Goal: Information Seeking & Learning: Learn about a topic

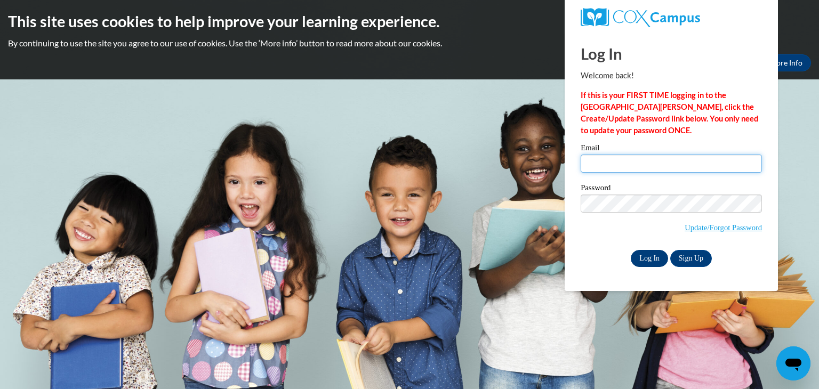
type input "ford@hjt1.org"
click at [654, 260] on input "Log In" at bounding box center [649, 258] width 37 height 17
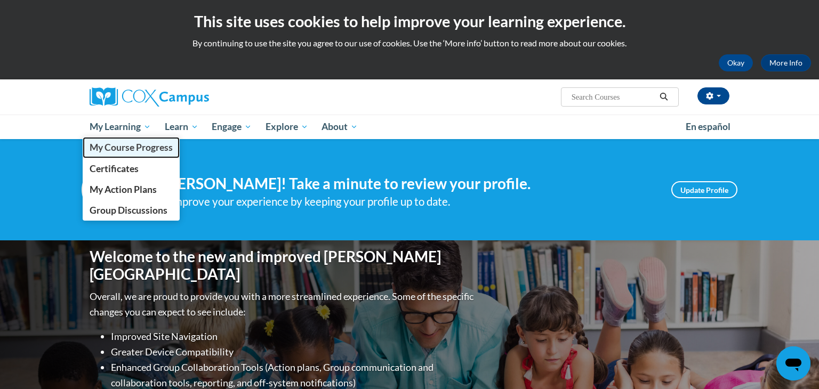
click at [114, 147] on span "My Course Progress" at bounding box center [131, 147] width 83 height 11
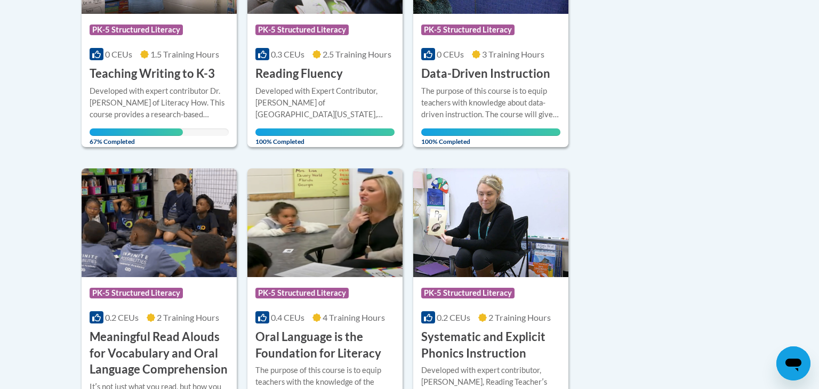
scroll to position [367, 0]
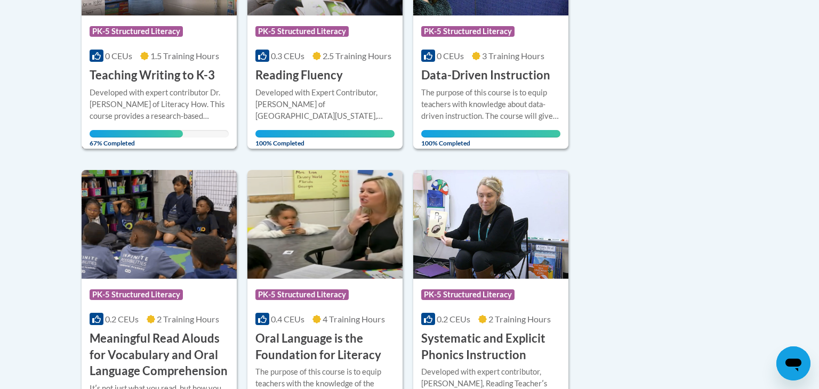
click at [134, 72] on h3 "Teaching Writing to K-3" at bounding box center [152, 75] width 125 height 17
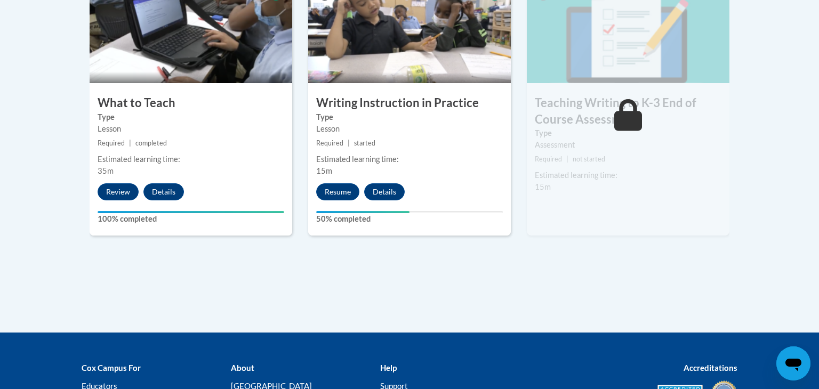
scroll to position [664, 0]
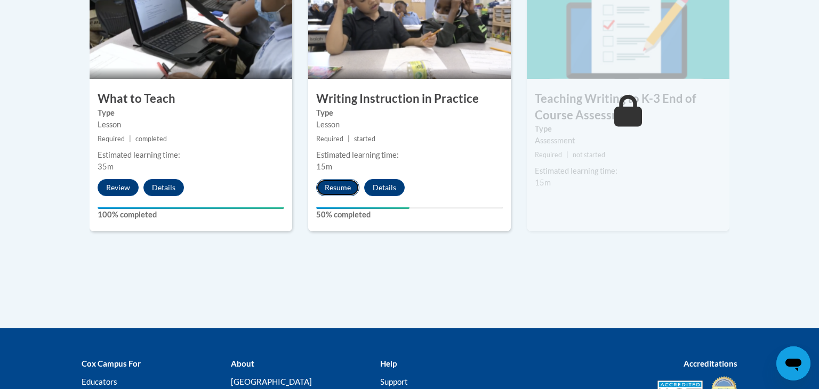
click at [331, 188] on button "Resume" at bounding box center [337, 187] width 43 height 17
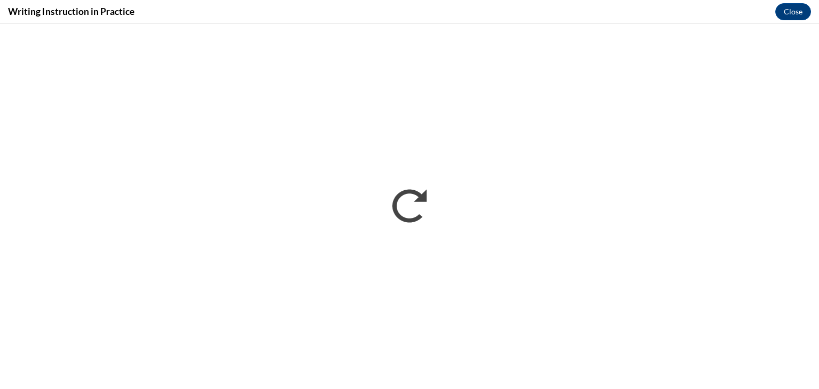
scroll to position [0, 0]
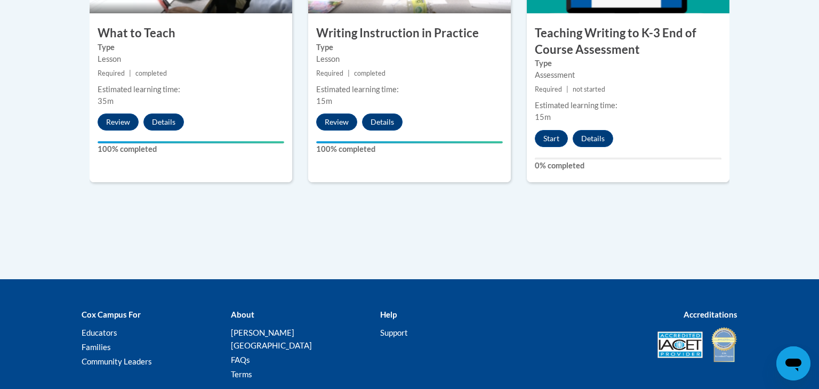
scroll to position [731, 0]
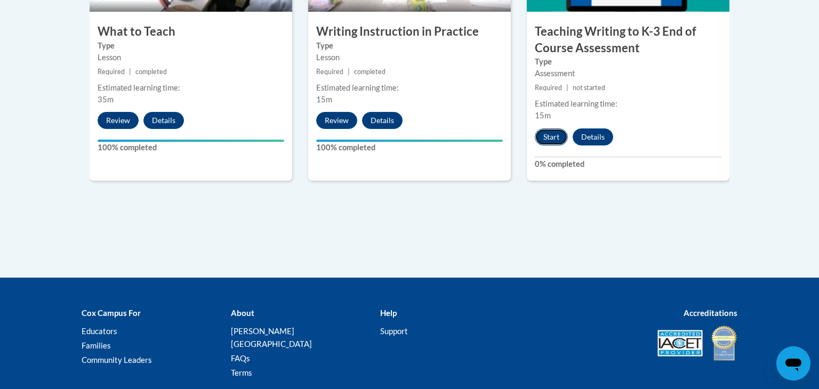
click at [552, 141] on button "Start" at bounding box center [551, 136] width 33 height 17
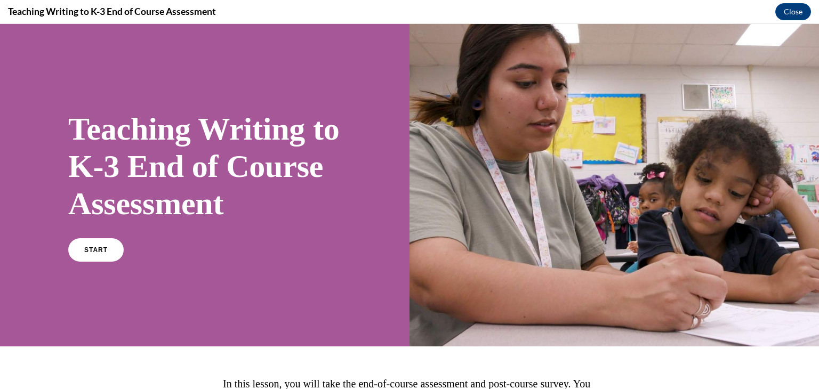
scroll to position [0, 0]
click at [90, 254] on span "START" at bounding box center [96, 250] width 25 height 8
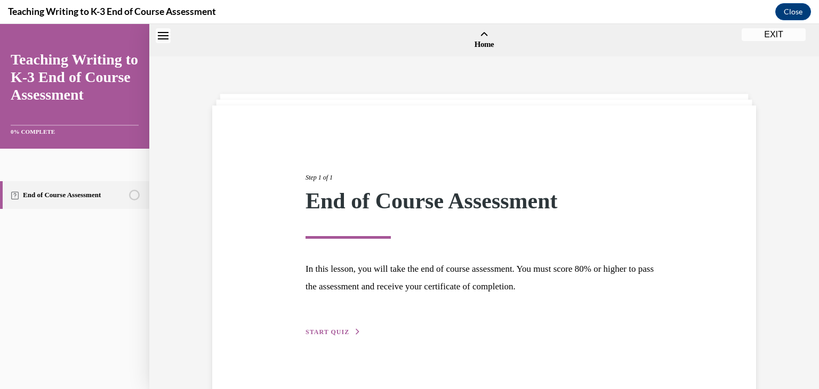
scroll to position [33, 0]
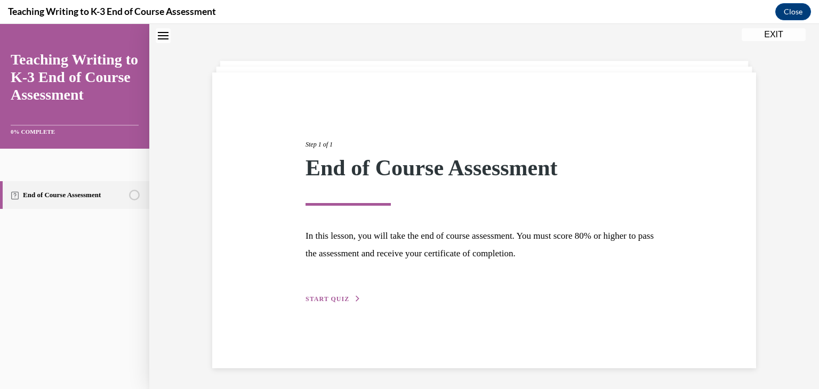
click at [337, 298] on span "START QUIZ" at bounding box center [327, 298] width 44 height 7
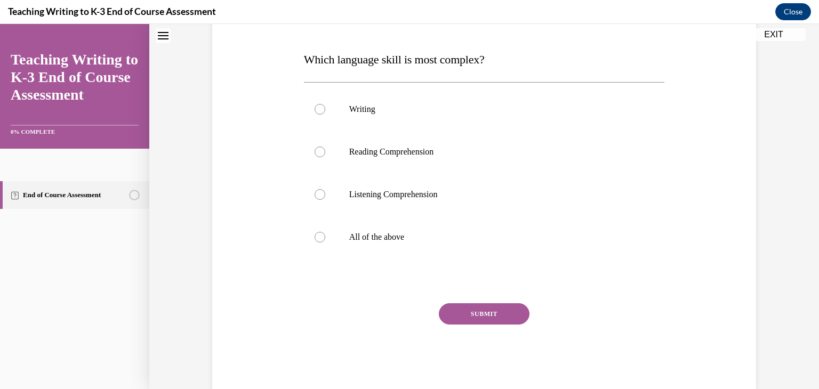
scroll to position [156, 0]
click at [311, 240] on label "All of the above" at bounding box center [484, 236] width 361 height 43
click at [315, 240] on input "All of the above" at bounding box center [320, 236] width 11 height 11
radio input "true"
click at [473, 320] on button "SUBMIT" at bounding box center [484, 313] width 91 height 21
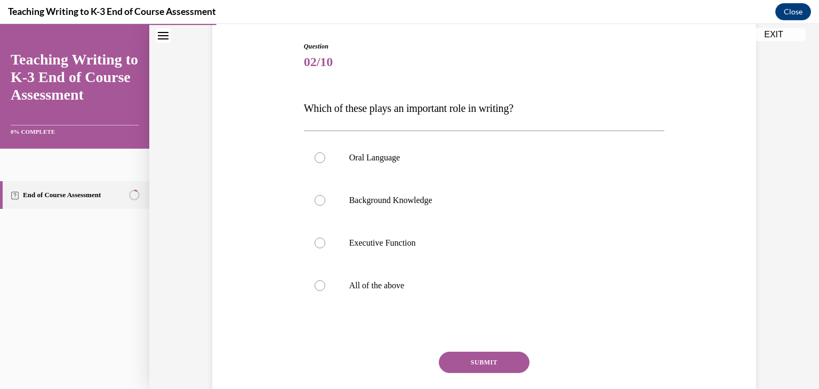
scroll to position [107, 0]
click at [324, 279] on label "All of the above" at bounding box center [484, 285] width 361 height 43
click at [324, 280] on input "All of the above" at bounding box center [320, 285] width 11 height 11
radio input "true"
click at [474, 371] on button "SUBMIT" at bounding box center [484, 362] width 91 height 21
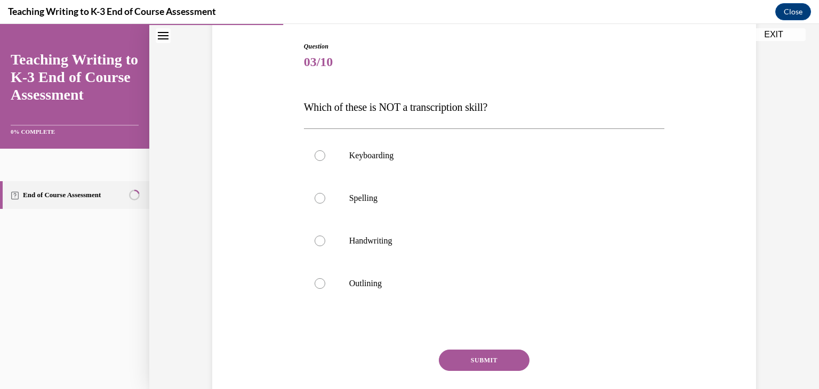
click at [480, 366] on div "SUBMIT" at bounding box center [484, 376] width 361 height 53
click at [320, 244] on div at bounding box center [320, 241] width 11 height 11
click at [320, 244] on input "Handwriting" at bounding box center [320, 241] width 11 height 11
radio input "true"
click at [494, 368] on button "SUBMIT" at bounding box center [484, 360] width 91 height 21
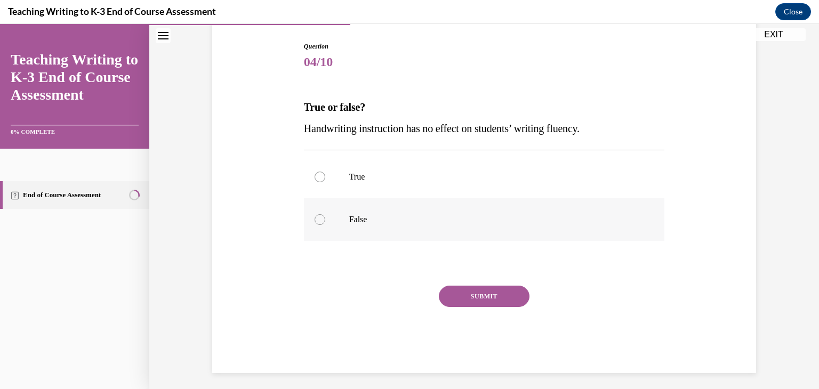
click at [325, 224] on label "False" at bounding box center [484, 219] width 361 height 43
click at [325, 224] on input "False" at bounding box center [320, 219] width 11 height 11
radio input "true"
click at [482, 297] on button "SUBMIT" at bounding box center [484, 296] width 91 height 21
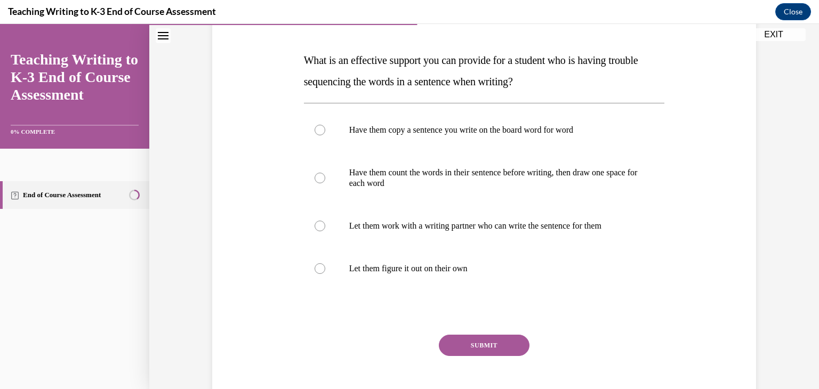
scroll to position [154, 0]
click at [333, 158] on label "Have them count the words in their sentence before writing, then draw one space…" at bounding box center [484, 177] width 361 height 53
click at [325, 173] on input "Have them count the words in their sentence before writing, then draw one space…" at bounding box center [320, 178] width 11 height 11
radio input "true"
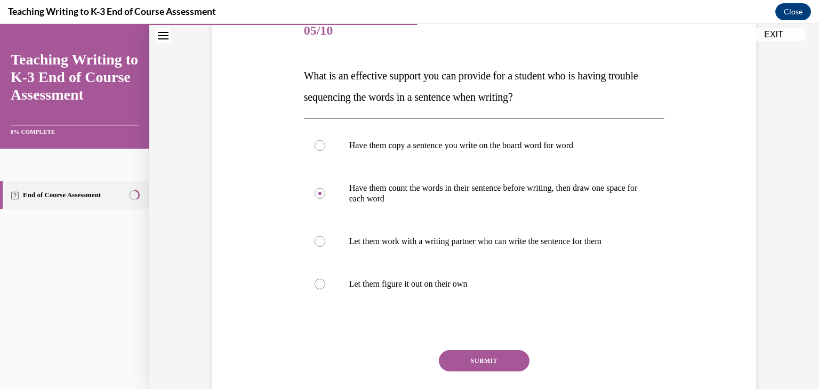
click at [484, 360] on button "SUBMIT" at bounding box center [484, 360] width 91 height 21
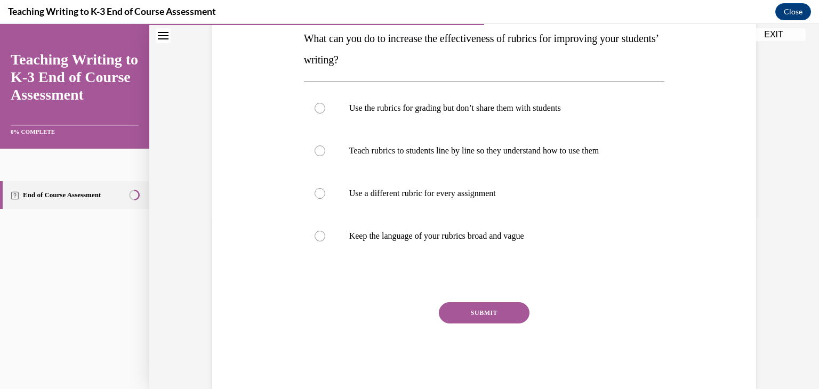
scroll to position [175, 0]
click at [324, 154] on label "Teach rubrics to students line by line so they understand how to use them" at bounding box center [484, 151] width 361 height 43
click at [324, 154] on input "Teach rubrics to students line by line so they understand how to use them" at bounding box center [320, 151] width 11 height 11
radio input "true"
click at [481, 317] on button "SUBMIT" at bounding box center [484, 313] width 91 height 21
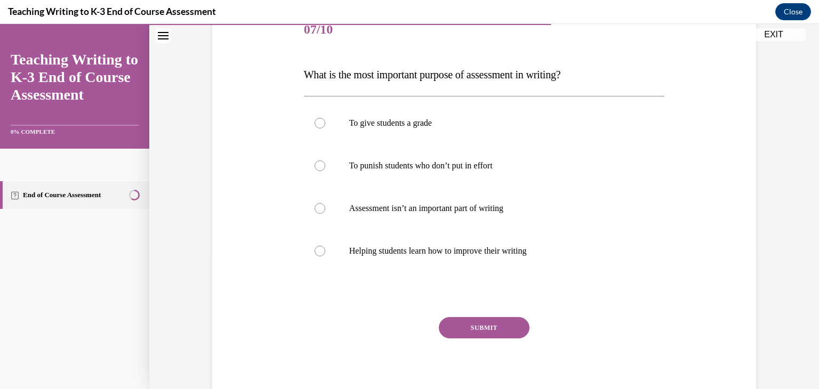
scroll to position [144, 0]
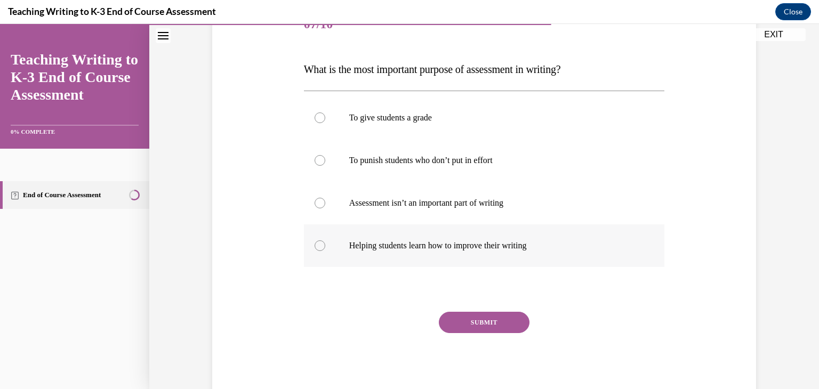
click at [311, 242] on label "Helping students learn how to improve their writing" at bounding box center [484, 245] width 361 height 43
click at [315, 242] on input "Helping students learn how to improve their writing" at bounding box center [320, 245] width 11 height 11
radio input "true"
click at [485, 356] on div "SUBMIT" at bounding box center [484, 338] width 361 height 53
click at [478, 333] on button "SUBMIT" at bounding box center [484, 322] width 91 height 21
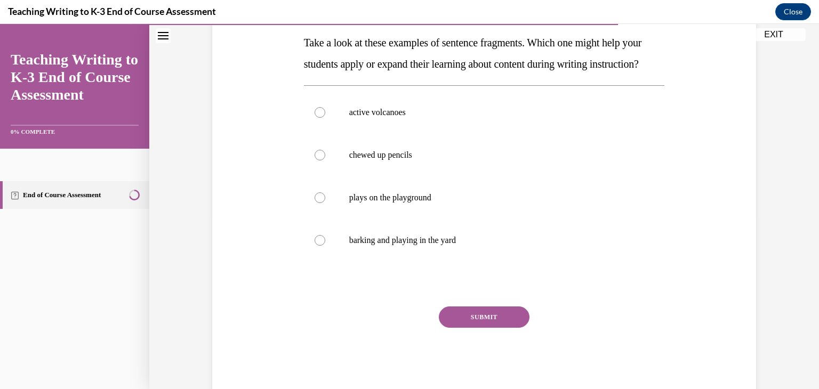
scroll to position [173, 0]
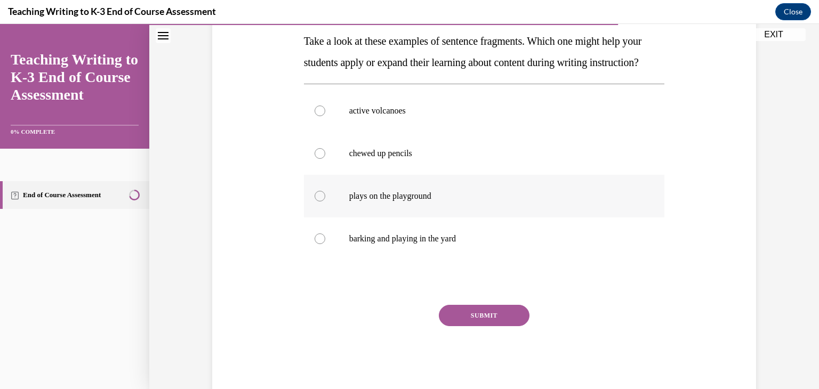
click at [312, 218] on label "plays on the playground" at bounding box center [484, 196] width 361 height 43
click at [315, 202] on input "plays on the playground" at bounding box center [320, 196] width 11 height 11
radio input "true"
click at [488, 326] on button "SUBMIT" at bounding box center [484, 315] width 91 height 21
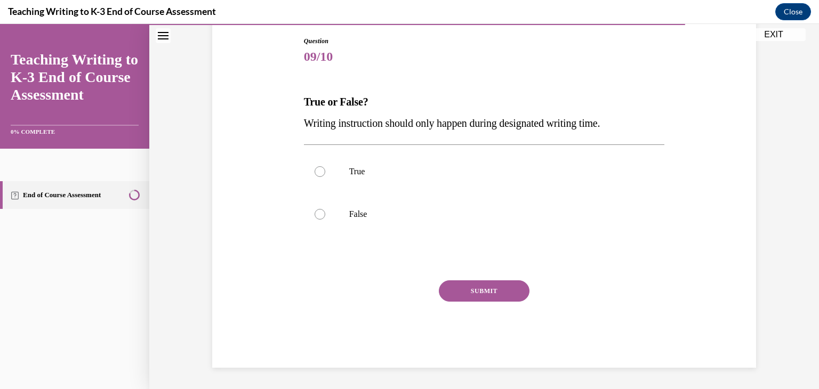
scroll to position [112, 0]
click at [318, 217] on div at bounding box center [320, 214] width 11 height 11
click at [318, 217] on input "False" at bounding box center [320, 214] width 11 height 11
radio input "true"
click at [497, 294] on button "SUBMIT" at bounding box center [484, 290] width 91 height 21
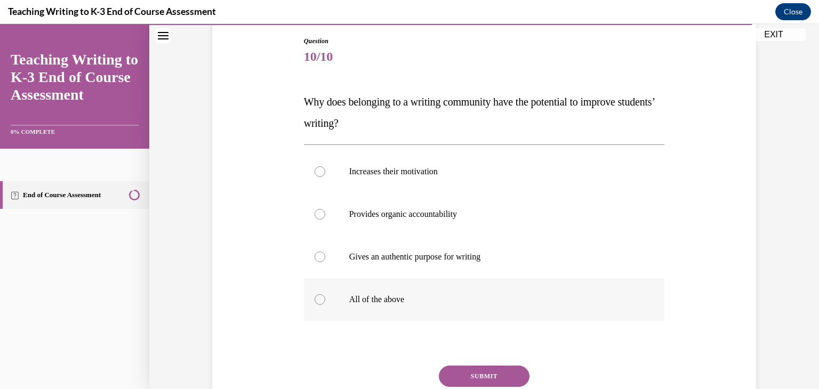
click at [310, 307] on label "All of the above" at bounding box center [484, 299] width 361 height 43
click at [315, 305] on input "All of the above" at bounding box center [320, 299] width 11 height 11
radio input "true"
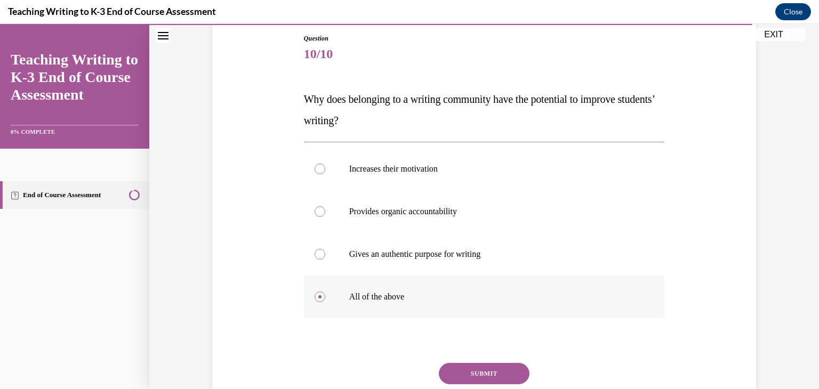
scroll to position [114, 0]
click at [495, 373] on button "SUBMIT" at bounding box center [484, 374] width 91 height 21
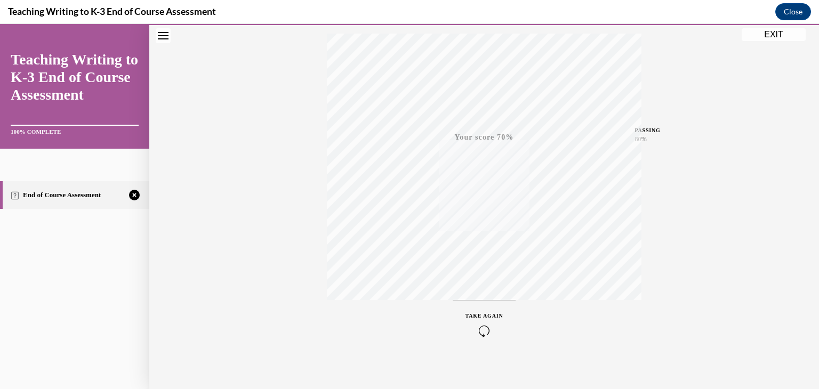
scroll to position [181, 0]
click at [488, 321] on icon "button" at bounding box center [484, 324] width 38 height 12
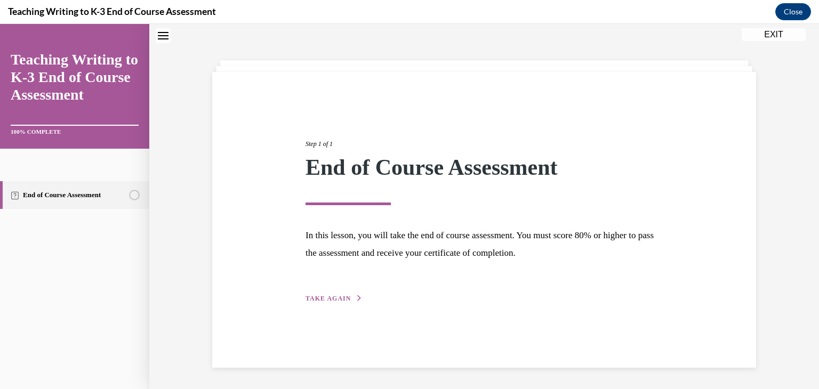
scroll to position [34, 0]
click at [334, 295] on span "TAKE AGAIN" at bounding box center [327, 298] width 45 height 7
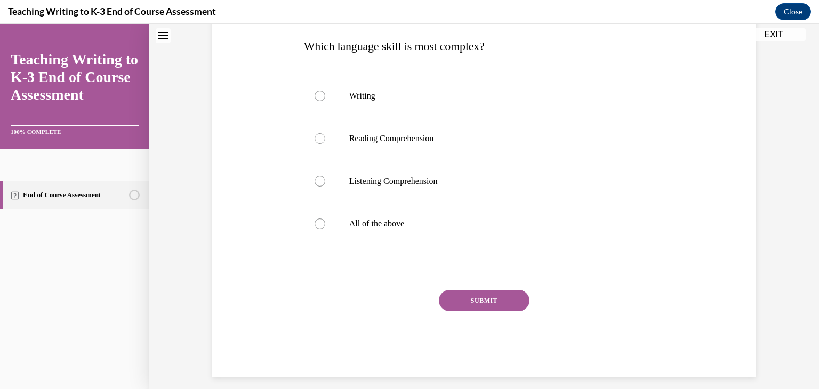
scroll to position [171, 0]
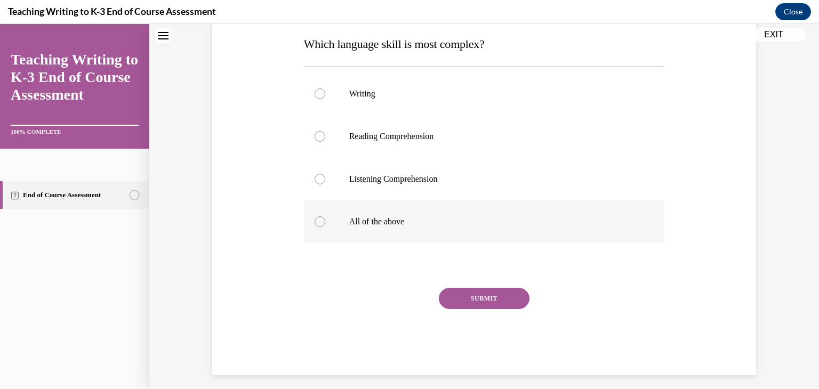
click at [319, 218] on div at bounding box center [320, 221] width 11 height 11
click at [319, 218] on input "All of the above" at bounding box center [320, 221] width 11 height 11
radio input "true"
click at [490, 295] on button "SUBMIT" at bounding box center [484, 298] width 91 height 21
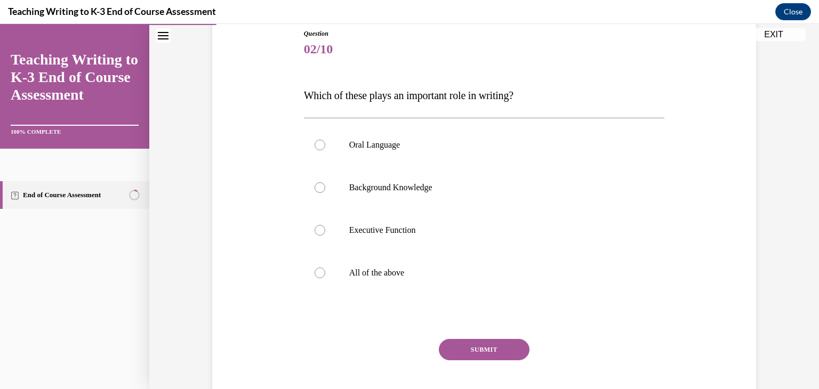
scroll to position [126, 0]
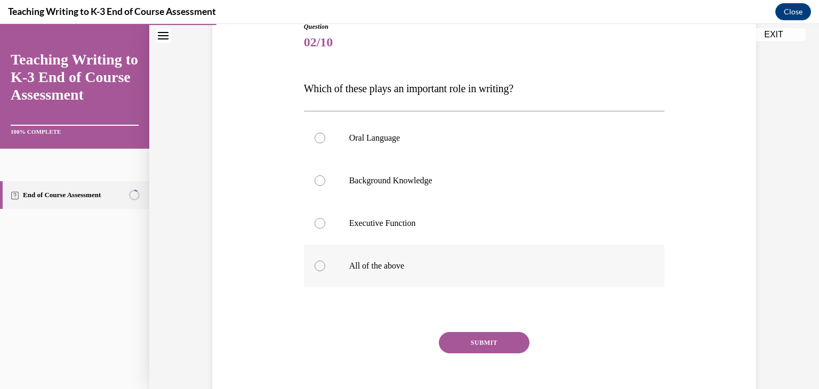
click at [320, 266] on div at bounding box center [320, 266] width 11 height 11
click at [320, 266] on input "All of the above" at bounding box center [320, 266] width 11 height 11
radio input "true"
click at [479, 337] on button "SUBMIT" at bounding box center [484, 342] width 91 height 21
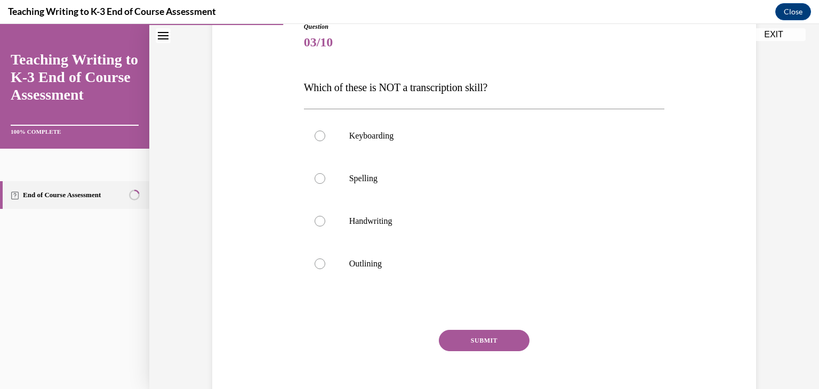
scroll to position [118, 0]
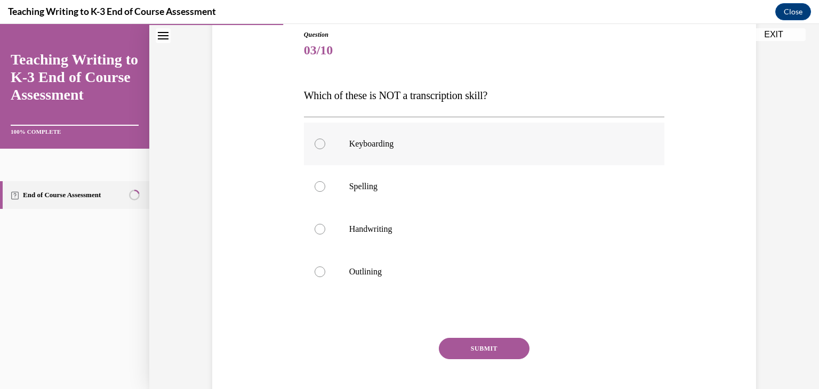
click at [317, 145] on div at bounding box center [320, 144] width 11 height 11
click at [317, 145] on input "Keyboarding" at bounding box center [320, 144] width 11 height 11
radio input "true"
click at [491, 349] on button "SUBMIT" at bounding box center [484, 348] width 91 height 21
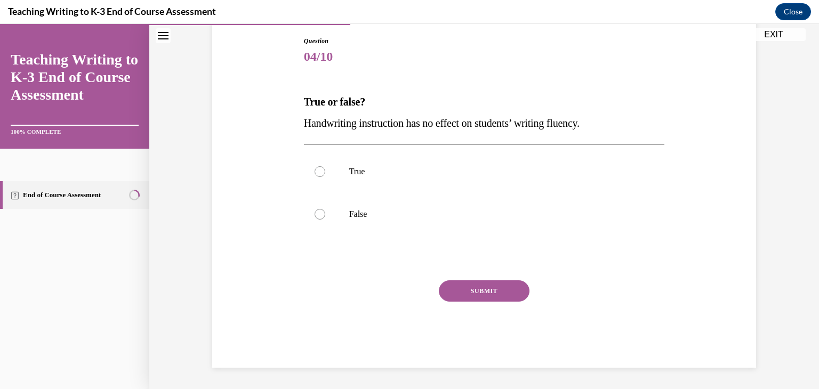
scroll to position [112, 0]
click at [319, 172] on div at bounding box center [320, 171] width 11 height 11
click at [319, 172] on input "True" at bounding box center [320, 171] width 11 height 11
radio input "true"
click at [460, 299] on button "SUBMIT" at bounding box center [484, 290] width 91 height 21
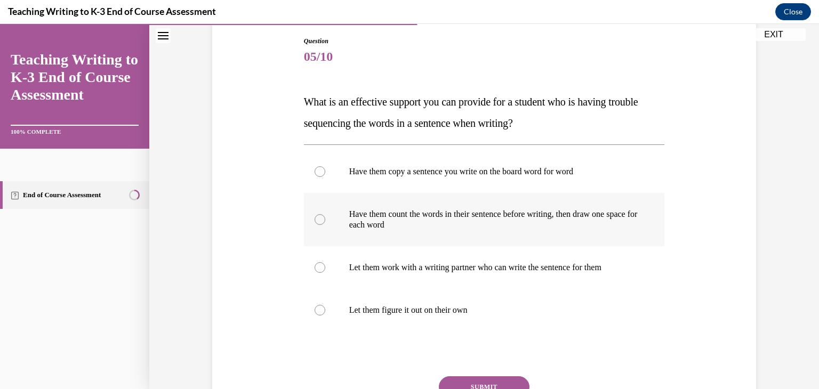
click at [316, 220] on div at bounding box center [320, 219] width 11 height 11
click at [316, 220] on input "Have them count the words in their sentence before writing, then draw one space…" at bounding box center [320, 219] width 11 height 11
radio input "true"
click at [464, 385] on button "SUBMIT" at bounding box center [484, 386] width 91 height 21
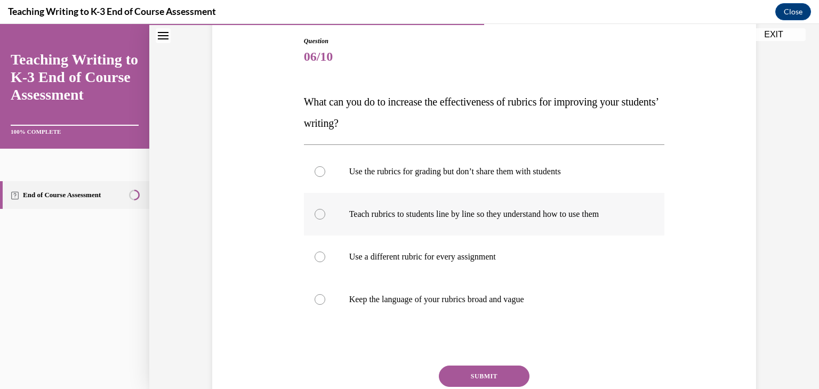
click at [319, 219] on div at bounding box center [320, 214] width 11 height 11
click at [319, 219] on input "Teach rubrics to students line by line so they understand how to use them" at bounding box center [320, 214] width 11 height 11
radio input "true"
click at [493, 370] on button "SUBMIT" at bounding box center [484, 376] width 91 height 21
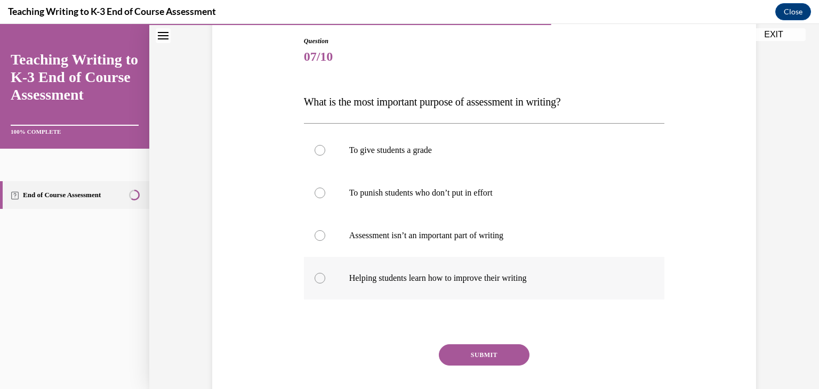
click at [313, 278] on label "Helping students learn how to improve their writing" at bounding box center [484, 278] width 361 height 43
click at [315, 278] on input "Helping students learn how to improve their writing" at bounding box center [320, 278] width 11 height 11
radio input "true"
click at [464, 360] on button "SUBMIT" at bounding box center [484, 354] width 91 height 21
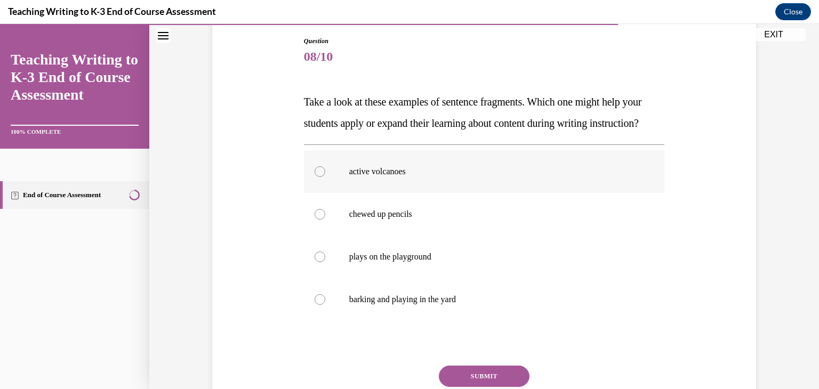
click at [323, 177] on div at bounding box center [320, 171] width 11 height 11
click at [323, 177] on input "active volcanoes" at bounding box center [320, 171] width 11 height 11
radio input "true"
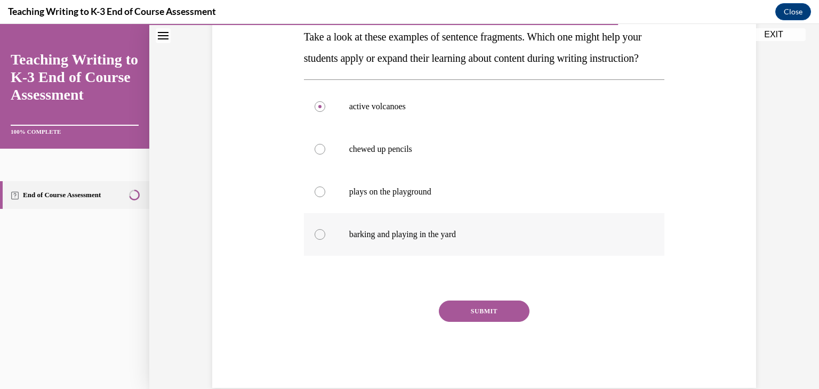
scroll to position [179, 0]
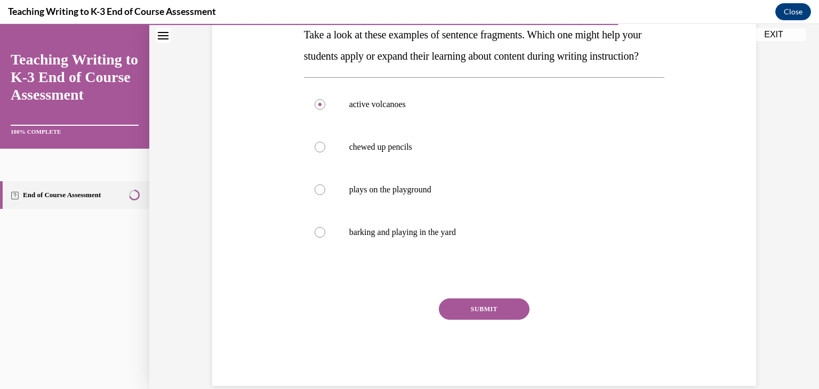
click at [487, 320] on button "SUBMIT" at bounding box center [484, 309] width 91 height 21
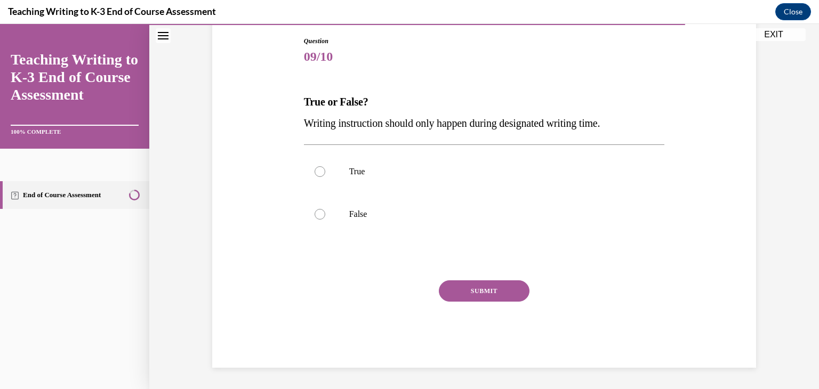
scroll to position [112, 0]
click at [319, 213] on div at bounding box center [320, 214] width 11 height 11
click at [319, 213] on input "False" at bounding box center [320, 214] width 11 height 11
radio input "true"
click at [474, 286] on button "SUBMIT" at bounding box center [484, 290] width 91 height 21
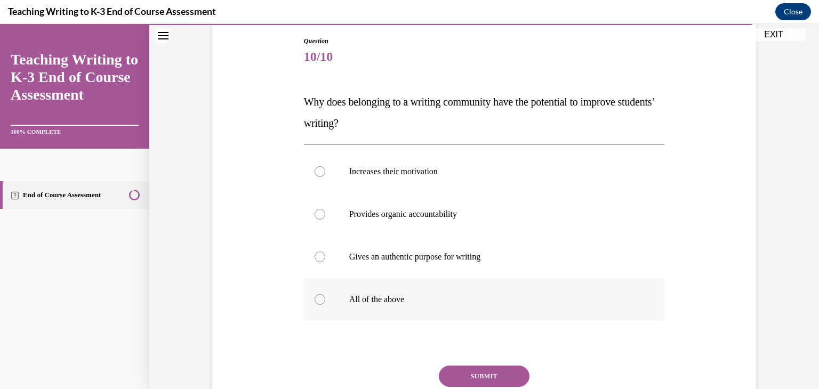
click at [323, 297] on div at bounding box center [320, 299] width 11 height 11
click at [323, 297] on input "All of the above" at bounding box center [320, 299] width 11 height 11
radio input "true"
click at [477, 376] on button "SUBMIT" at bounding box center [484, 376] width 91 height 21
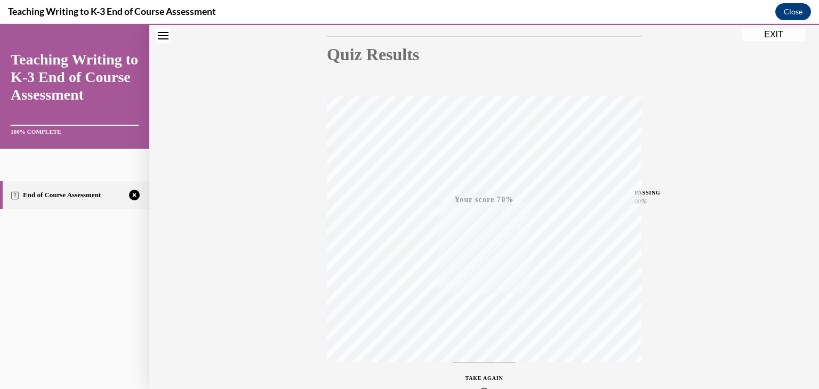
scroll to position [181, 0]
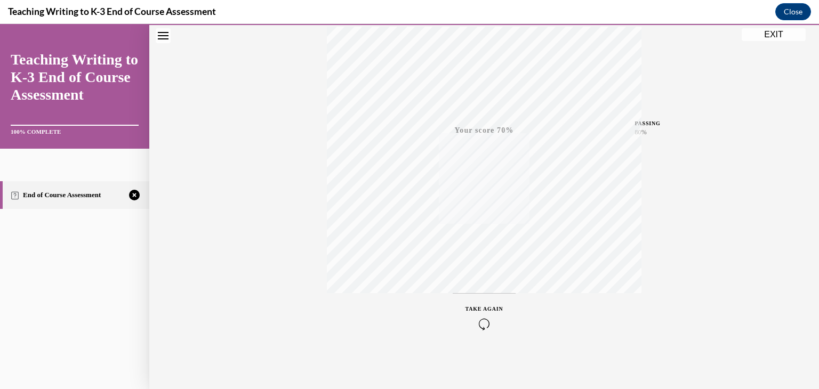
click at [485, 319] on icon "button" at bounding box center [484, 324] width 38 height 12
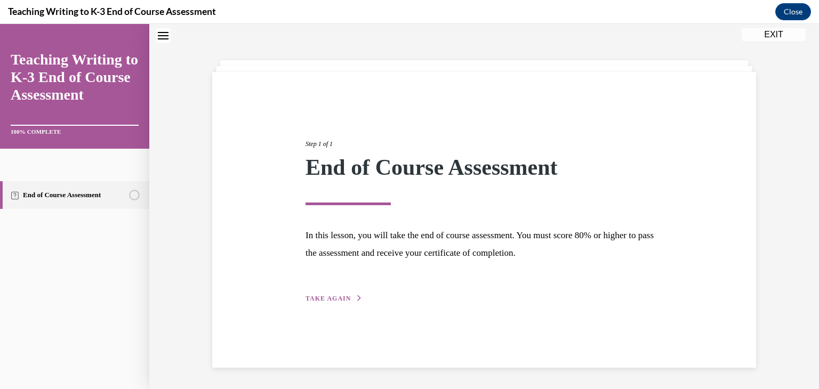
click at [337, 298] on span "TAKE AGAIN" at bounding box center [327, 298] width 45 height 7
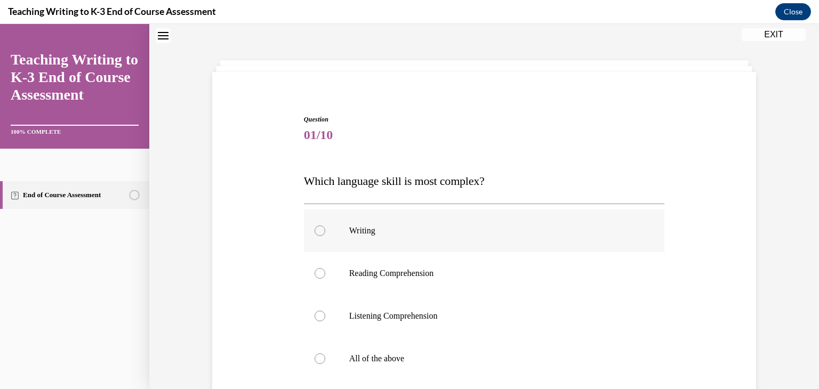
click at [320, 232] on div at bounding box center [320, 231] width 11 height 11
click at [320, 232] on input "Writing" at bounding box center [320, 231] width 11 height 11
radio input "true"
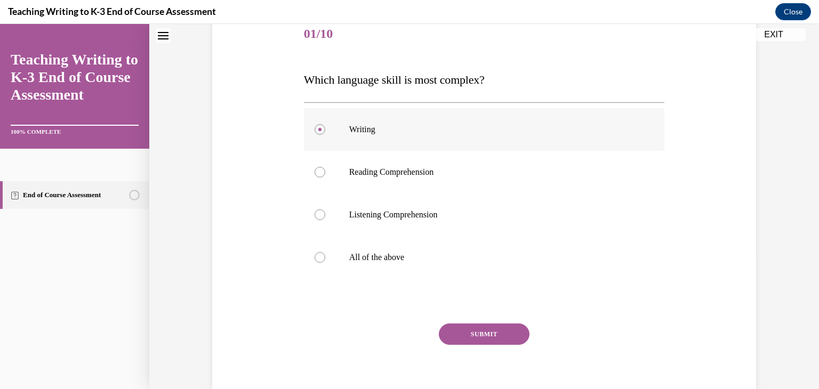
scroll to position [158, 0]
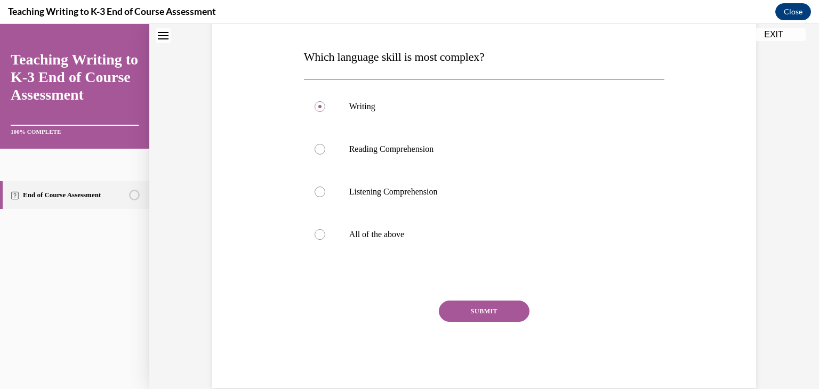
click at [503, 321] on button "SUBMIT" at bounding box center [484, 311] width 91 height 21
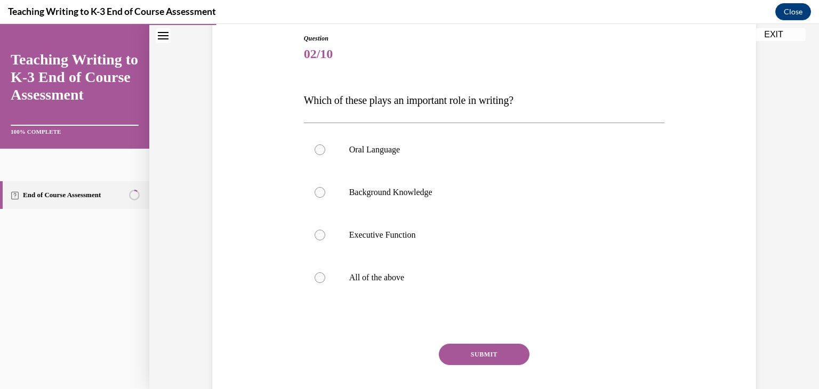
scroll to position [115, 0]
click at [315, 288] on label "All of the above" at bounding box center [484, 277] width 361 height 43
click at [315, 283] on input "All of the above" at bounding box center [320, 277] width 11 height 11
radio input "true"
click at [459, 355] on button "SUBMIT" at bounding box center [484, 353] width 91 height 21
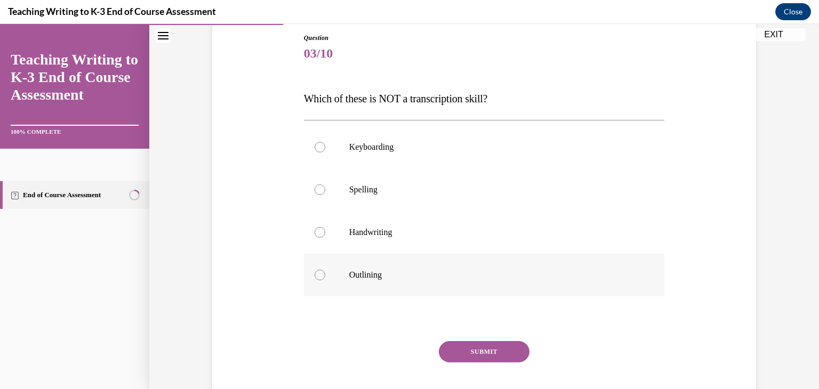
click at [324, 274] on div at bounding box center [320, 275] width 11 height 11
click at [324, 274] on input "Outlining" at bounding box center [320, 275] width 11 height 11
radio input "true"
click at [487, 356] on button "SUBMIT" at bounding box center [484, 351] width 91 height 21
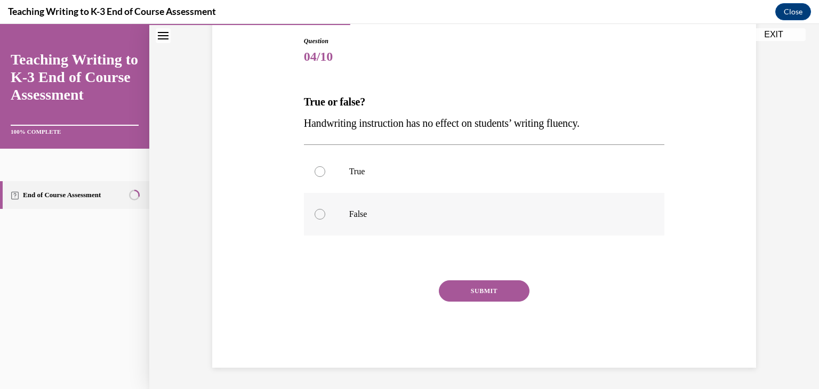
click at [320, 213] on div at bounding box center [320, 214] width 11 height 11
click at [320, 213] on input "False" at bounding box center [320, 214] width 11 height 11
radio input "true"
click at [461, 286] on button "SUBMIT" at bounding box center [484, 290] width 91 height 21
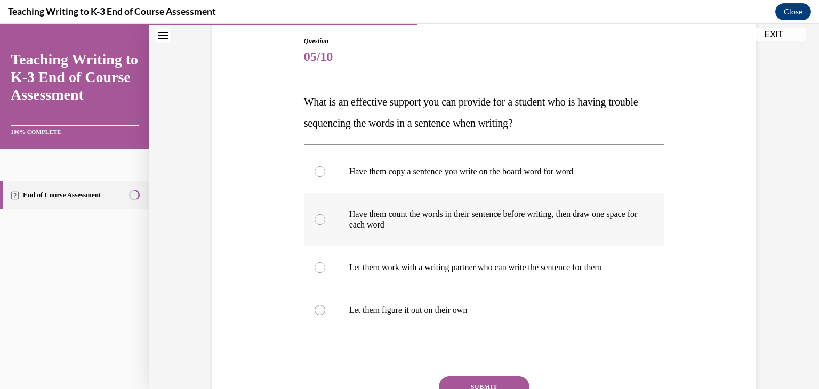
click at [320, 216] on div at bounding box center [320, 219] width 11 height 11
click at [320, 216] on input "Have them count the words in their sentence before writing, then draw one space…" at bounding box center [320, 219] width 11 height 11
radio input "true"
click at [473, 381] on button "SUBMIT" at bounding box center [484, 386] width 91 height 21
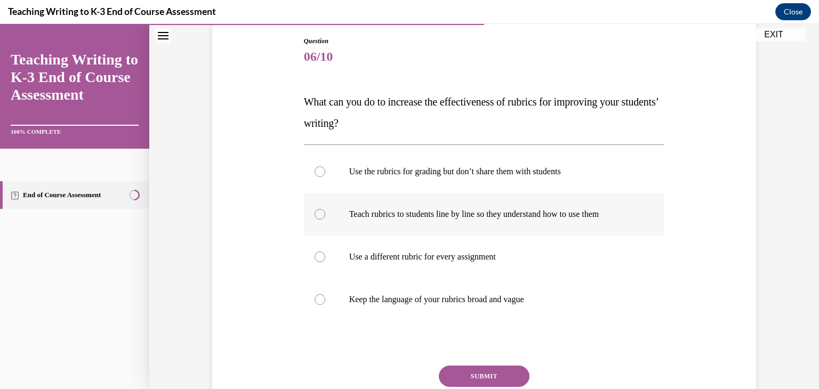
click at [315, 216] on div at bounding box center [320, 214] width 11 height 11
click at [315, 216] on input "Teach rubrics to students line by line so they understand how to use them" at bounding box center [320, 214] width 11 height 11
radio input "true"
click at [457, 380] on button "SUBMIT" at bounding box center [484, 376] width 91 height 21
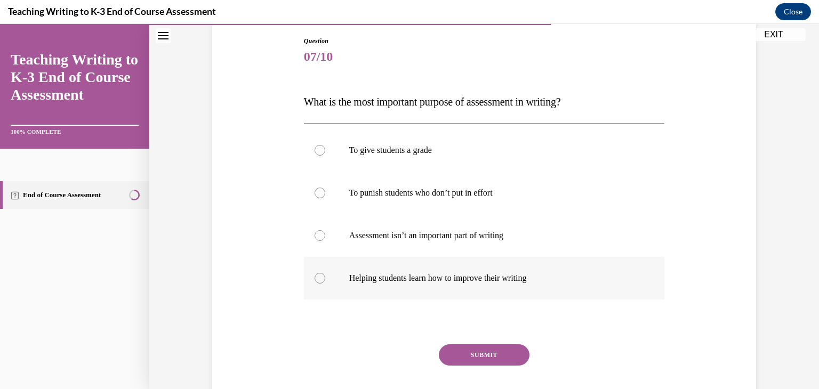
click at [317, 276] on div at bounding box center [320, 278] width 11 height 11
click at [317, 276] on input "Helping students learn how to improve their writing" at bounding box center [320, 278] width 11 height 11
radio input "true"
click at [487, 354] on button "SUBMIT" at bounding box center [484, 354] width 91 height 21
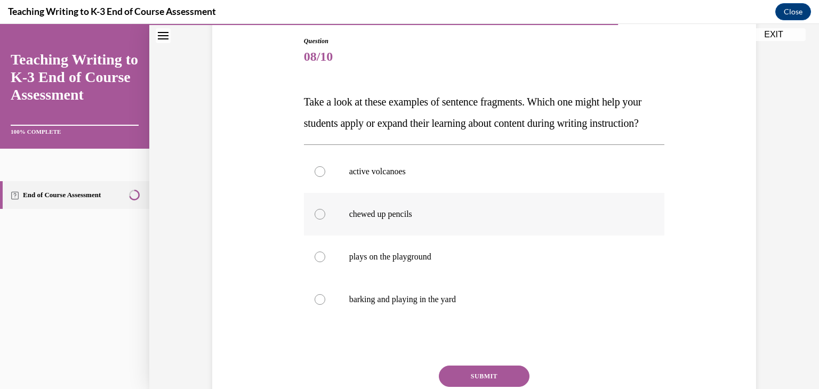
click at [318, 220] on div at bounding box center [320, 214] width 11 height 11
click at [318, 220] on input "chewed up pencils" at bounding box center [320, 214] width 11 height 11
radio input "true"
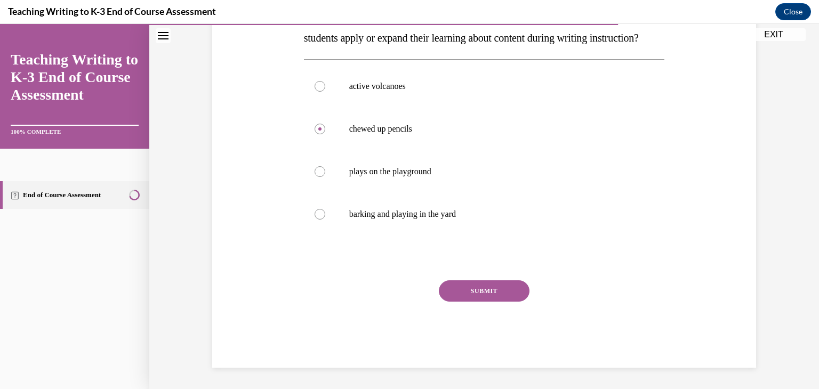
click at [501, 302] on button "SUBMIT" at bounding box center [484, 290] width 91 height 21
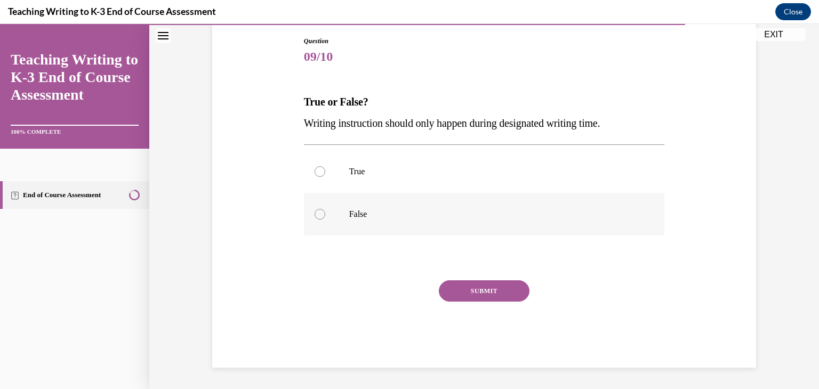
click at [316, 215] on div at bounding box center [320, 214] width 11 height 11
click at [316, 215] on input "False" at bounding box center [320, 214] width 11 height 11
radio input "true"
click at [316, 215] on div at bounding box center [320, 214] width 11 height 11
click at [316, 215] on input "False" at bounding box center [320, 214] width 11 height 11
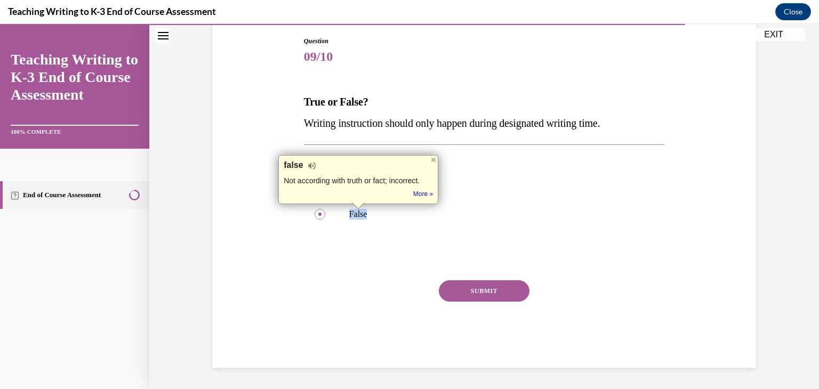
click at [484, 285] on button "SUBMIT" at bounding box center [484, 290] width 91 height 21
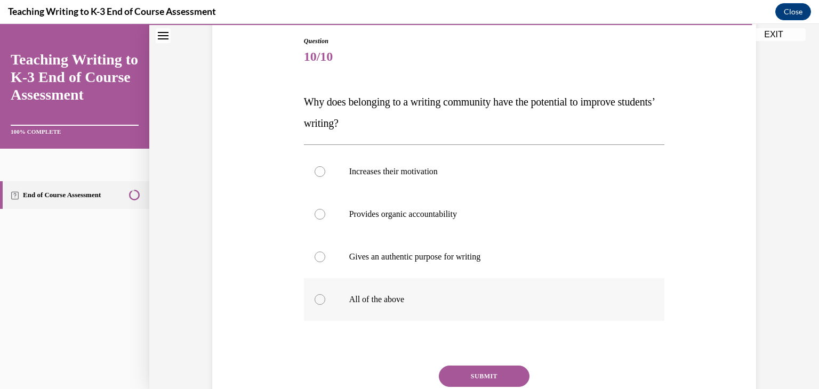
click at [328, 297] on label "All of the above" at bounding box center [484, 299] width 361 height 43
click at [325, 297] on input "All of the above" at bounding box center [320, 299] width 11 height 11
radio input "true"
click at [445, 375] on button "SUBMIT" at bounding box center [484, 376] width 91 height 21
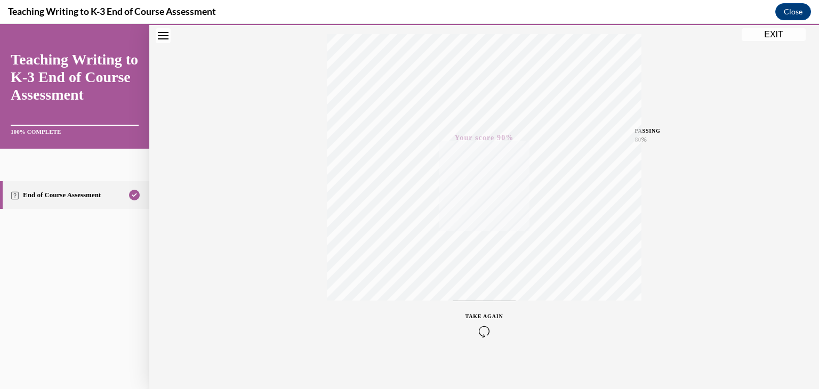
scroll to position [181, 0]
click at [445, 375] on div "Quiz Results PASSING 80% Your score 90% Passed PASSING 80% Your score Your scor…" at bounding box center [484, 132] width 670 height 513
click at [771, 35] on button "EXIT" at bounding box center [774, 34] width 64 height 13
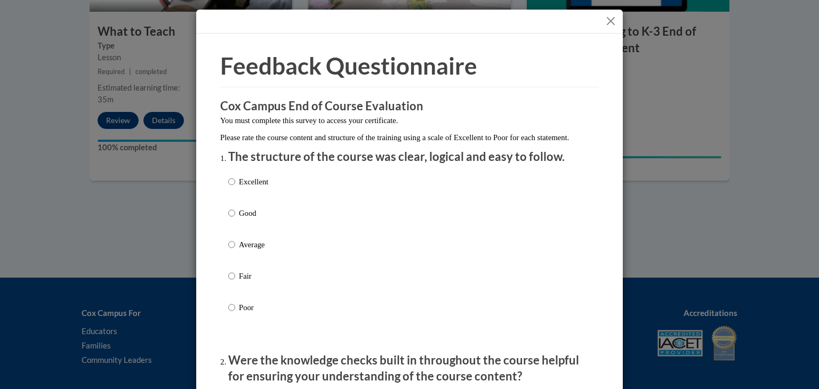
click at [607, 23] on button "Close" at bounding box center [610, 20] width 13 height 13
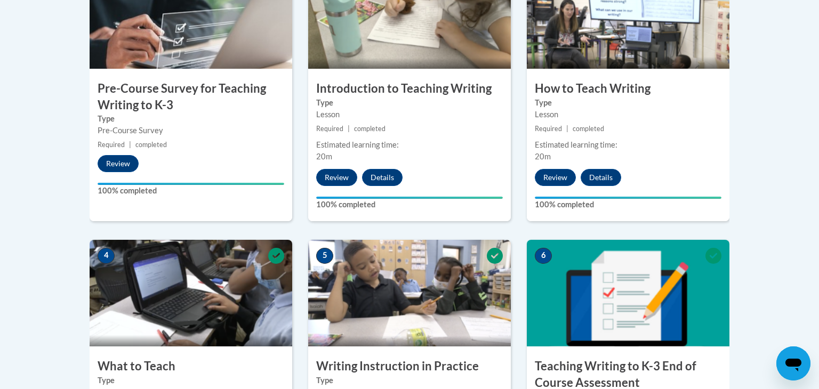
scroll to position [363, 0]
